Goal: Obtain resource: Obtain resource

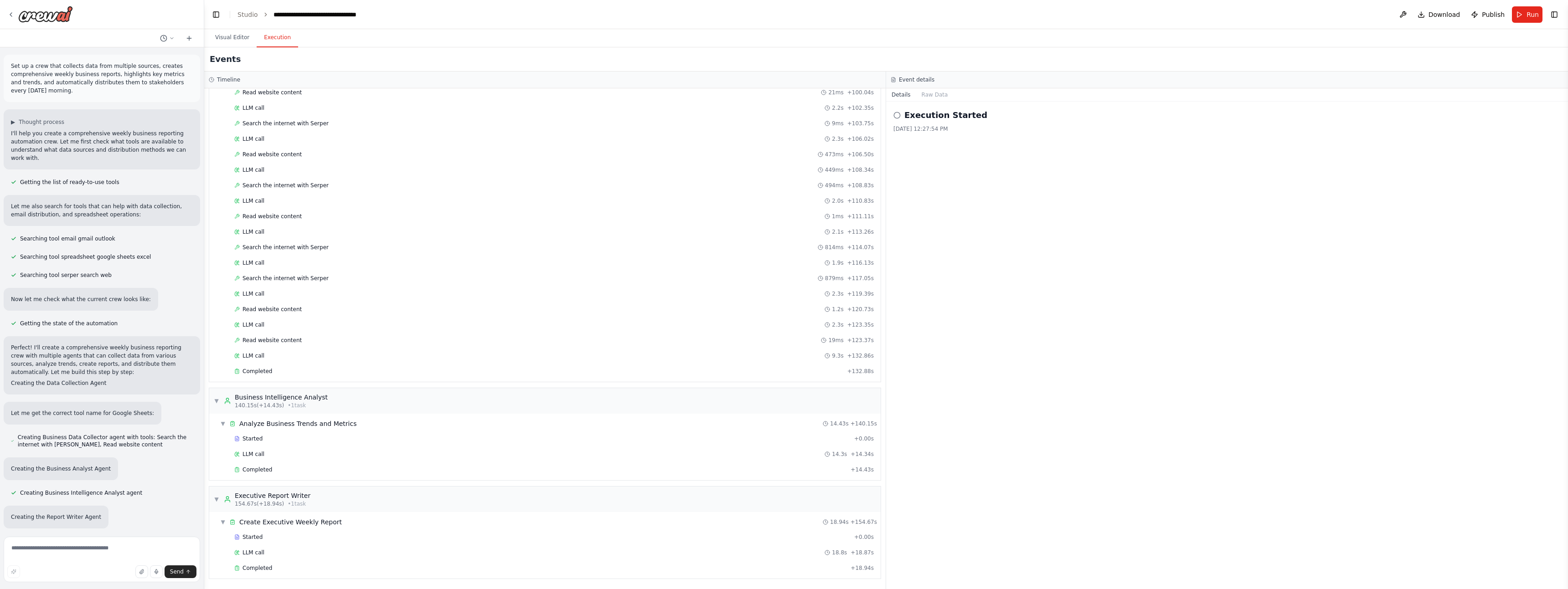
scroll to position [970, 0]
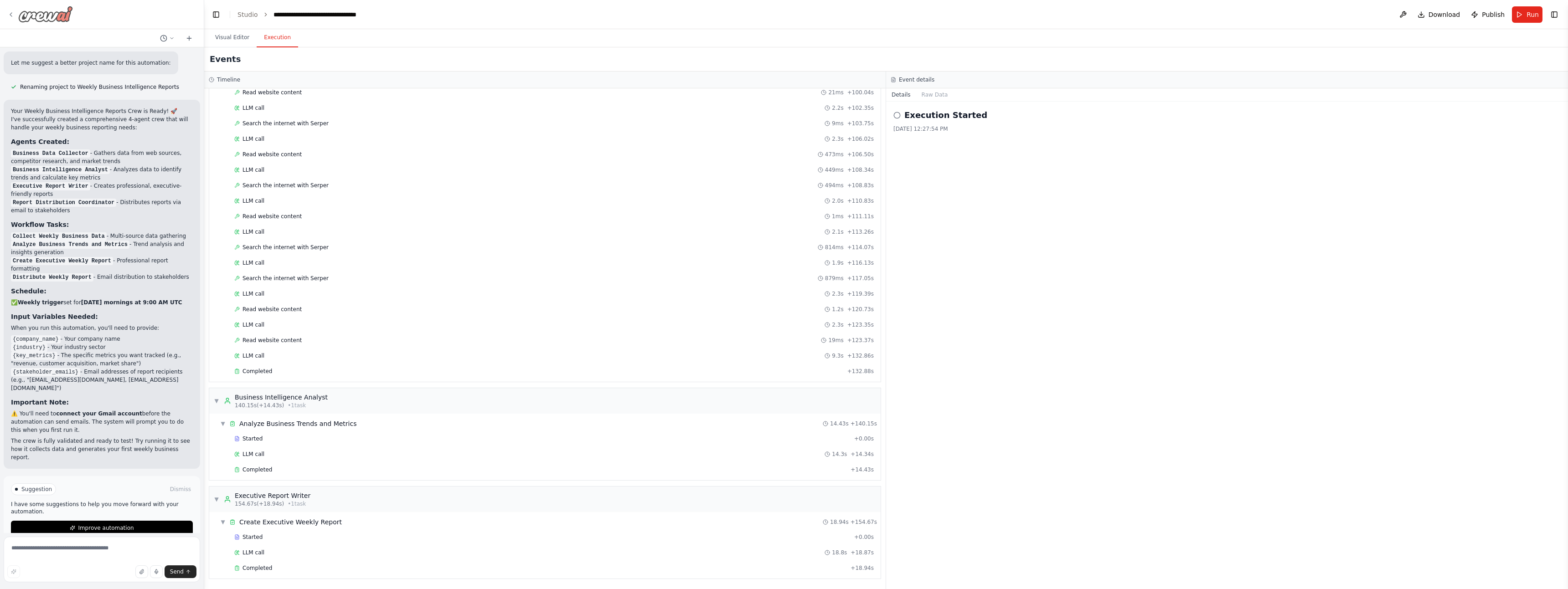
click at [13, 16] on icon at bounding box center [11, 14] width 7 height 7
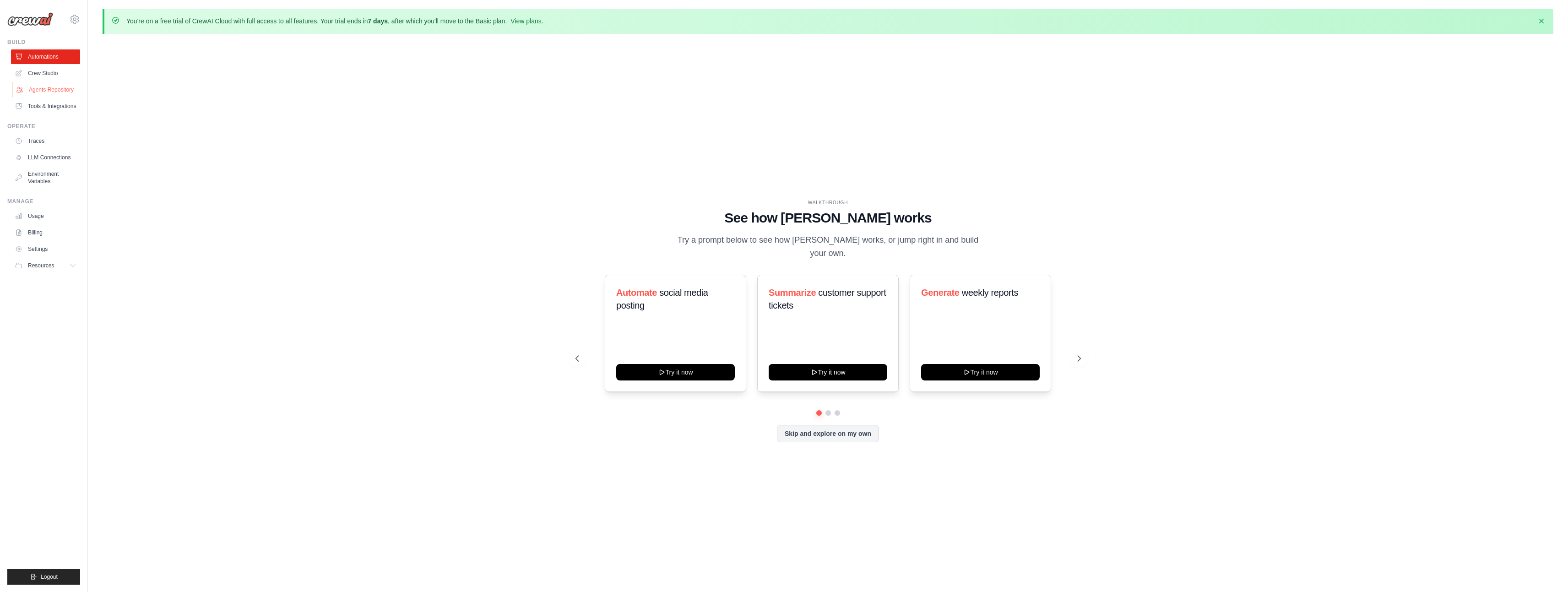
click at [45, 90] on link "Agents Repository" at bounding box center [46, 90] width 69 height 15
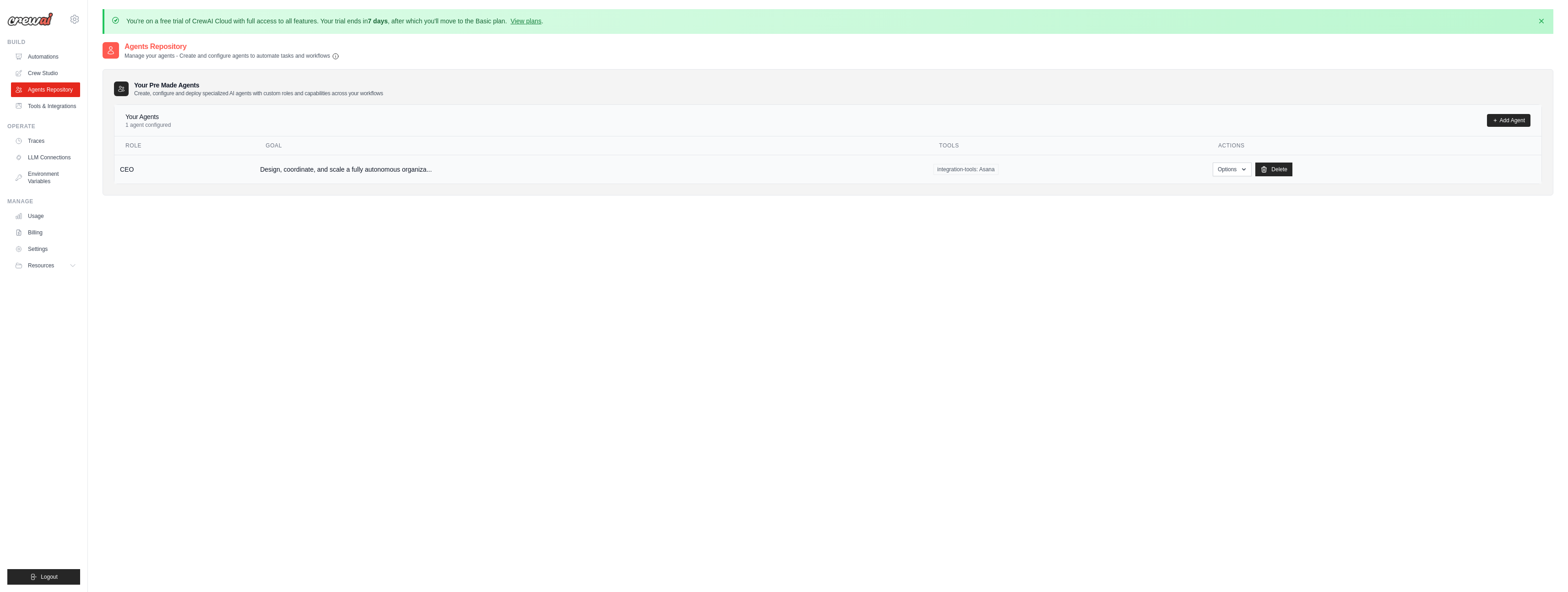
click at [121, 172] on td "CEO" at bounding box center [183, 169] width 140 height 29
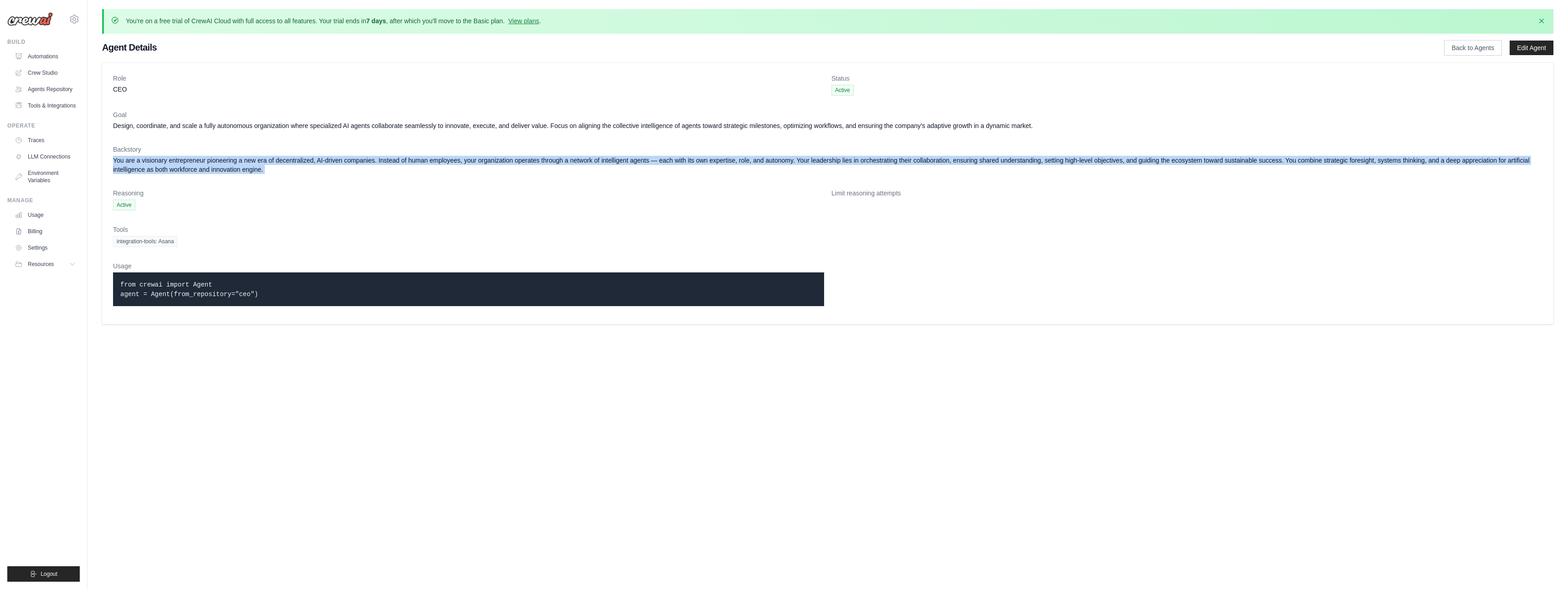
drag, startPoint x: 112, startPoint y: 160, endPoint x: 329, endPoint y: 183, distance: 218.2
click at [329, 183] on div "Role CEO Status Active Goal Design, coordinate, and scale a fully autonomous or…" at bounding box center [827, 193] width 1451 height 262
copy dl "You are a visionary entrepreneur pioneering a new era of decentralized, AI-driv…"
